Goal: Check status

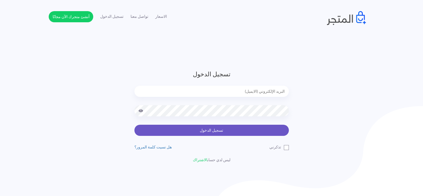
type input "sefsafapr@gmail.com"
click at [175, 134] on button "تسجيل الدخول" at bounding box center [211, 130] width 154 height 11
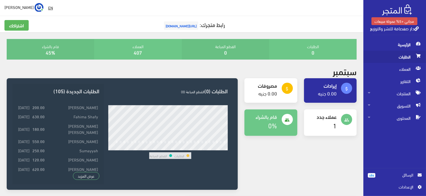
click at [407, 58] on span "الطلبات" at bounding box center [395, 57] width 54 height 12
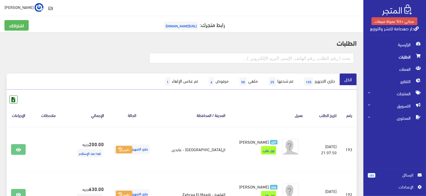
click at [326, 78] on link "جاري التجهيز 105" at bounding box center [319, 81] width 42 height 16
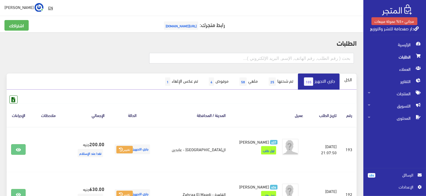
click at [349, 85] on link "الكل" at bounding box center [348, 79] width 17 height 12
